Goal: Communication & Community: Answer question/provide support

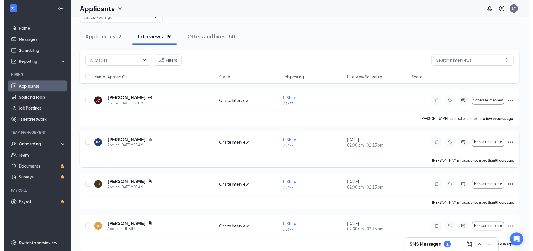
scroll to position [28, 0]
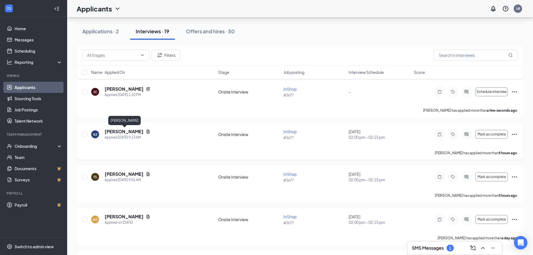
click at [118, 129] on h5 "[PERSON_NAME]" at bounding box center [124, 131] width 39 height 6
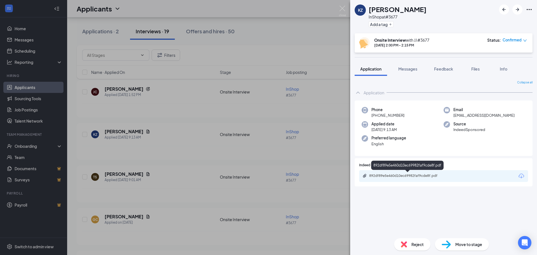
click at [407, 178] on div "892df89e5e460d10ec69982faf9cde8f.pdf" at bounding box center [408, 175] width 91 height 5
click at [329, 42] on div "KZ [PERSON_NAME] InShop at #3677 Add a tag Onsite Interview with JJ #[DATE] 2:0…" at bounding box center [268, 127] width 537 height 255
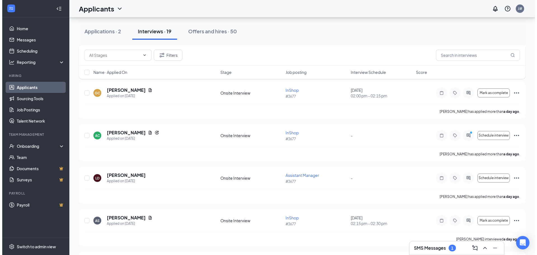
scroll to position [168, 0]
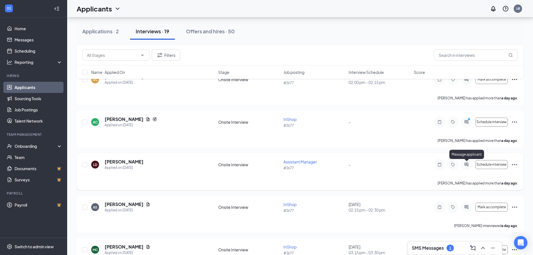
click at [464, 164] on icon "ActiveChat" at bounding box center [466, 164] width 7 height 4
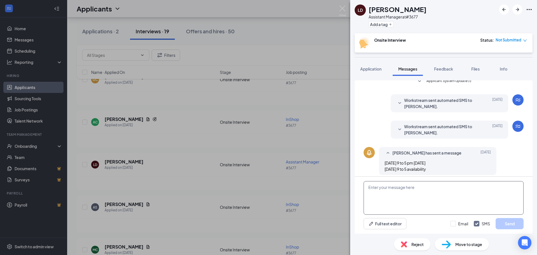
scroll to position [78, 0]
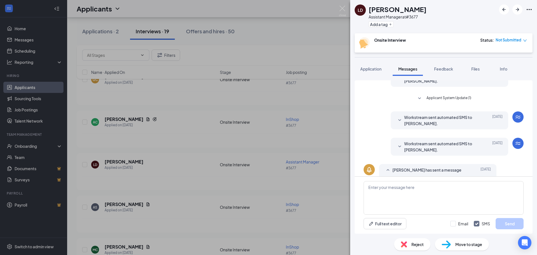
scroll to position [78, 0]
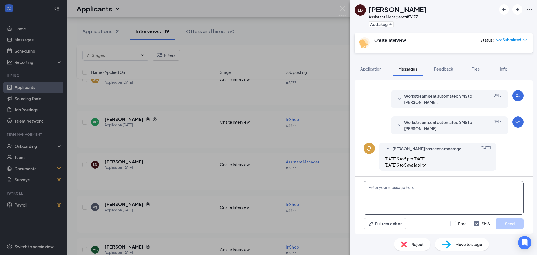
click at [439, 182] on textarea at bounding box center [444, 198] width 160 height 34
type textarea "t"
click at [369, 187] on textarea "Im sorry, this position is no longer available." at bounding box center [444, 198] width 160 height 34
type textarea "I'm sorry, this position is no longer available."
click at [461, 223] on input "Email" at bounding box center [459, 224] width 18 height 6
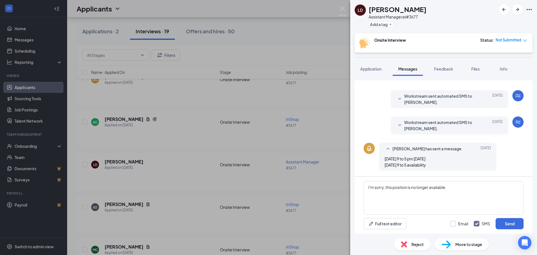
checkbox input "true"
drag, startPoint x: 445, startPoint y: 67, endPoint x: 440, endPoint y: 68, distance: 4.8
click at [445, 67] on span "Feedback" at bounding box center [443, 68] width 19 height 5
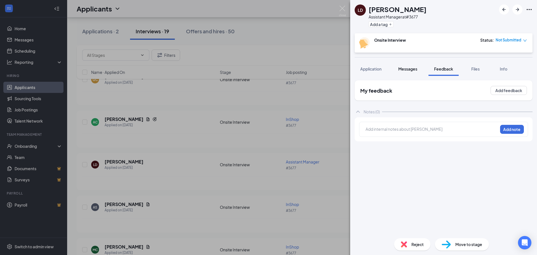
click at [407, 68] on span "Messages" at bounding box center [407, 68] width 19 height 5
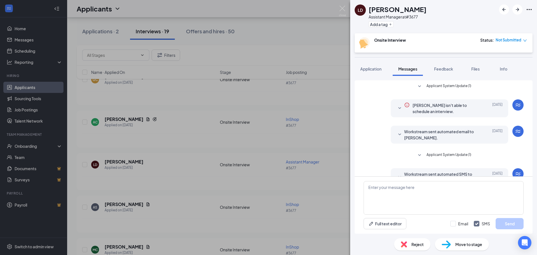
scroll to position [78, 0]
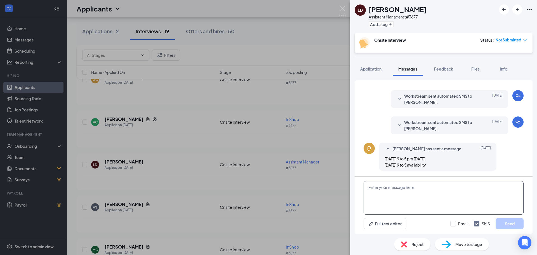
click at [417, 195] on textarea at bounding box center [444, 198] width 160 height 34
type textarea "I'm sorry, this position is no longer available"
click at [506, 219] on button "Send" at bounding box center [510, 223] width 28 height 11
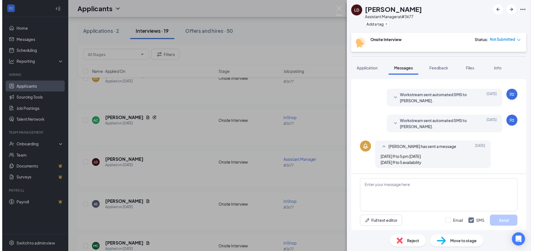
scroll to position [108, 0]
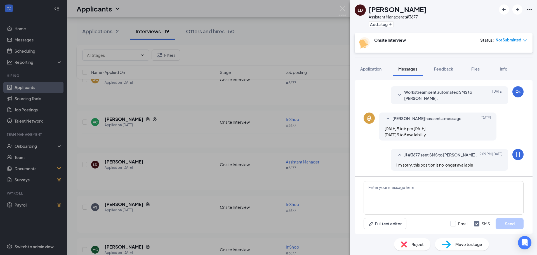
click at [351, 11] on div "[PERSON_NAME] Assistant Manager at #3677 Add a tag" at bounding box center [443, 16] width 187 height 33
click at [341, 8] on img at bounding box center [342, 11] width 7 height 11
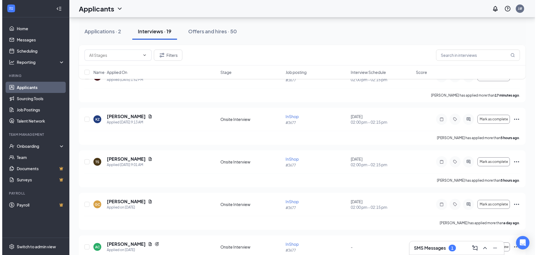
scroll to position [112, 0]
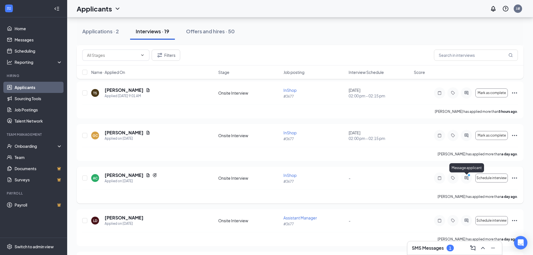
click at [466, 179] on icon "ActiveChat" at bounding box center [466, 178] width 4 height 4
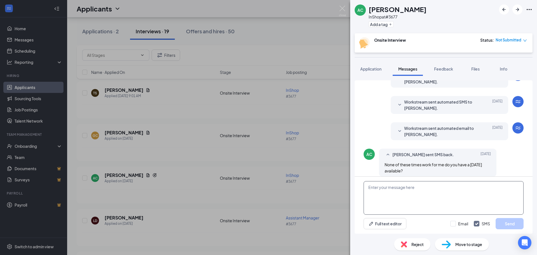
scroll to position [88, 0]
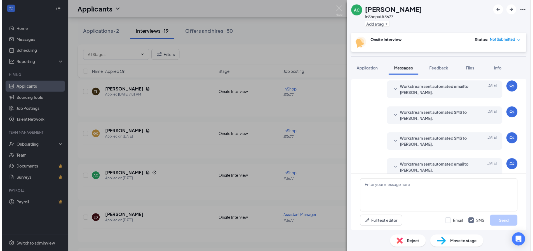
scroll to position [88, 0]
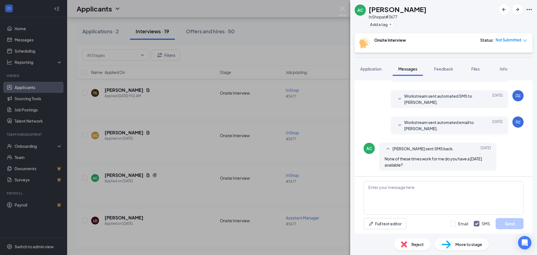
click at [275, 160] on div "AC [PERSON_NAME] InShop at #3677 Add a tag Onsite Interview Status : Not Submit…" at bounding box center [268, 127] width 537 height 255
